Goal: Task Accomplishment & Management: Manage account settings

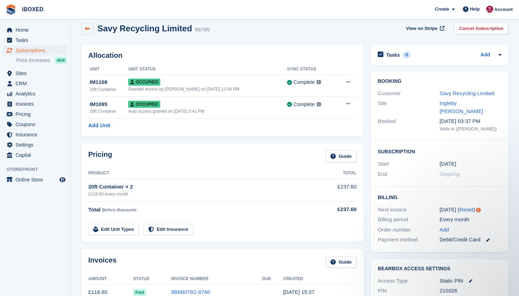
click at [84, 29] on link at bounding box center [87, 29] width 12 height 12
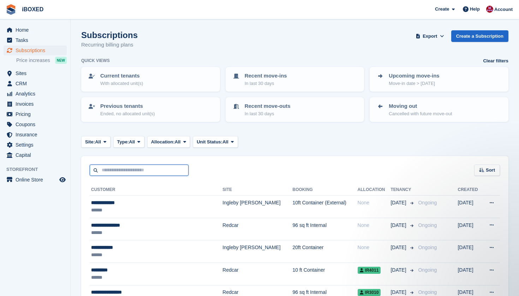
click at [130, 170] on input "text" at bounding box center [139, 171] width 99 height 12
type input "*"
type input "**********"
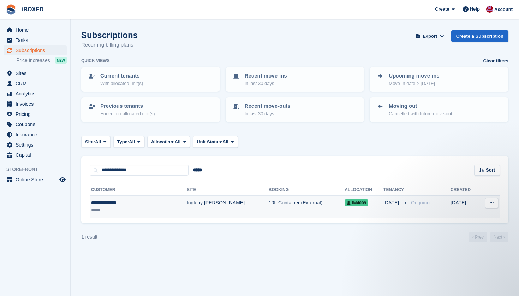
click at [187, 199] on td "Ingleby [PERSON_NAME]" at bounding box center [228, 207] width 82 height 22
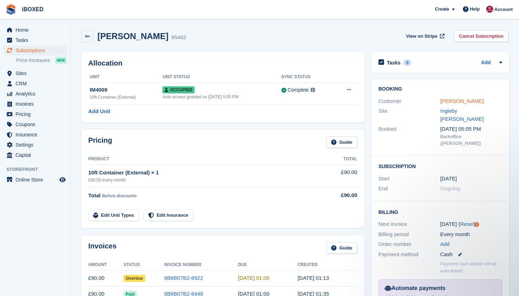
click at [447, 100] on link "[PERSON_NAME]" at bounding box center [461, 101] width 43 height 6
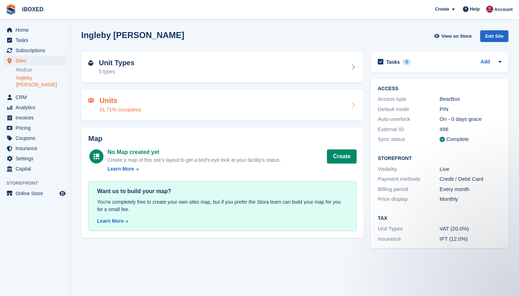
click at [126, 104] on h2 "Units" at bounding box center [121, 101] width 42 height 8
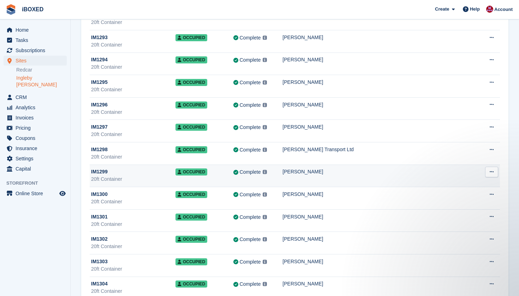
scroll to position [6815, 0]
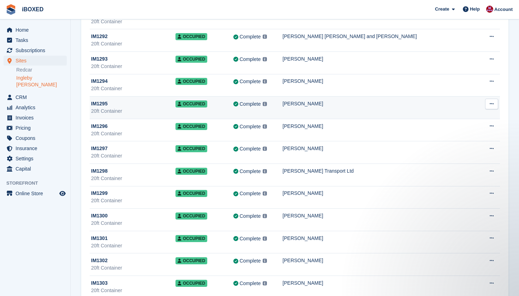
click at [340, 106] on div "Craig John" at bounding box center [380, 103] width 196 height 7
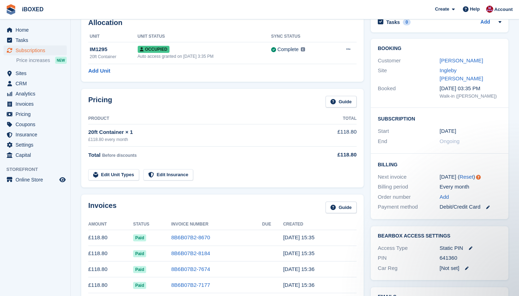
scroll to position [41, 0]
